Goal: Transaction & Acquisition: Obtain resource

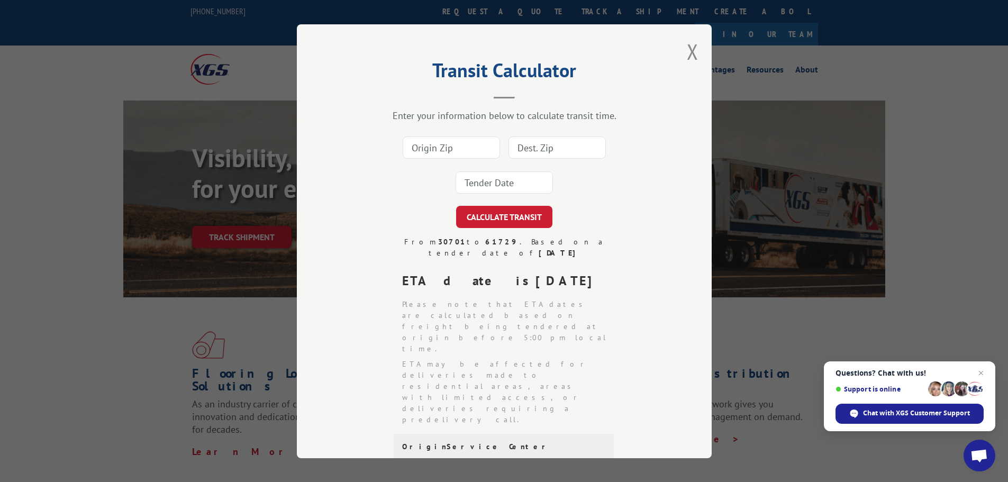
scroll to position [159, 0]
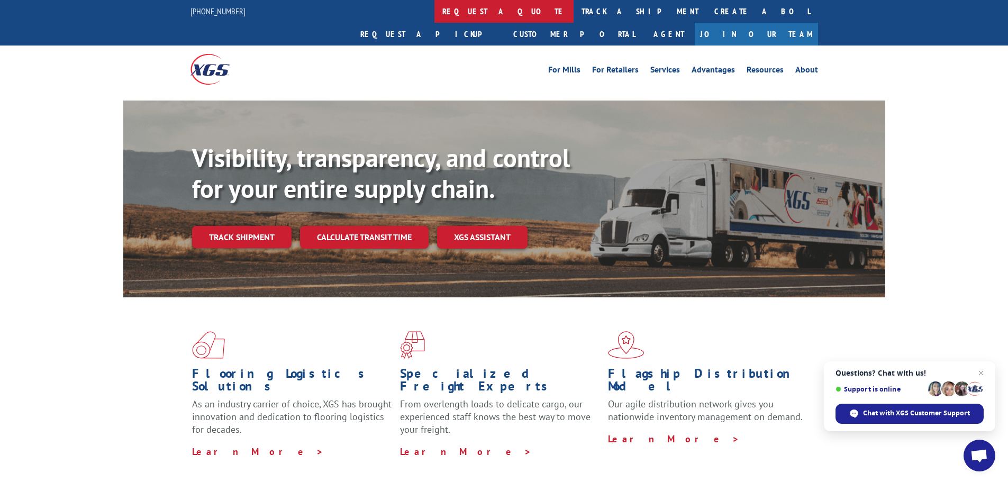
click at [434, 16] on link "request a quote" at bounding box center [503, 11] width 139 height 23
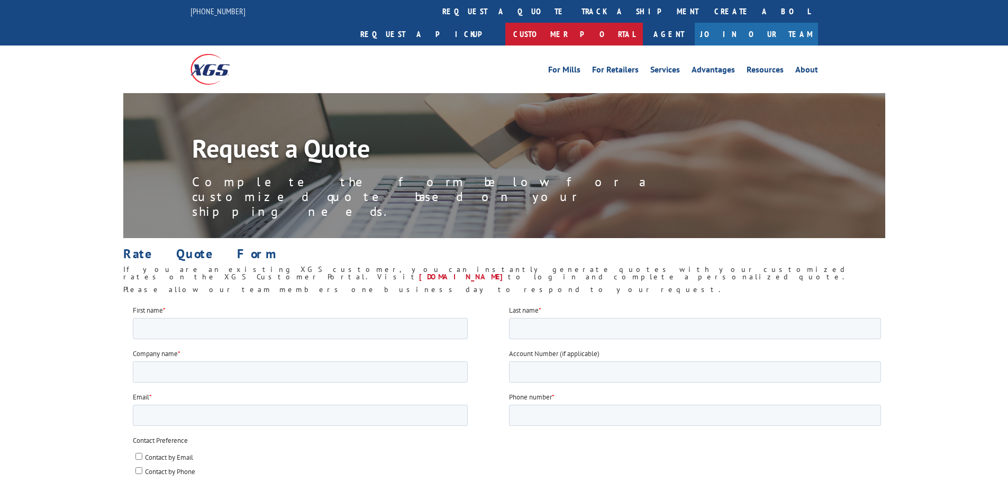
click at [643, 23] on link "Customer Portal" at bounding box center [574, 34] width 138 height 23
